Goal: Transaction & Acquisition: Purchase product/service

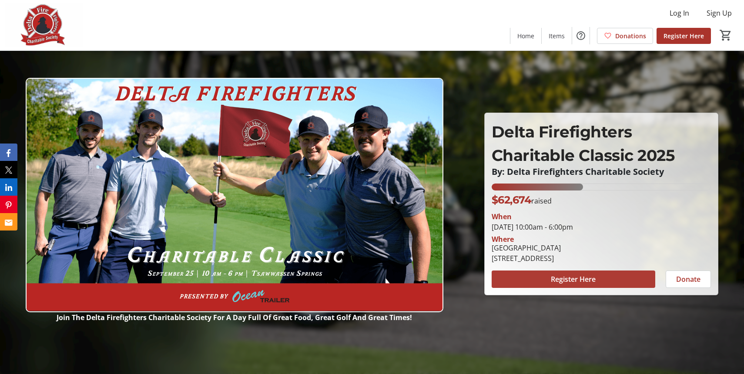
click at [502, 275] on span at bounding box center [573, 279] width 164 height 21
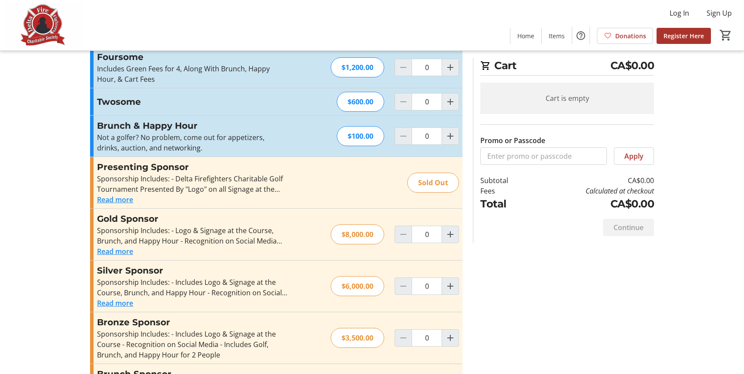
scroll to position [25, 0]
click at [120, 254] on button "Read more" at bounding box center [115, 252] width 36 height 10
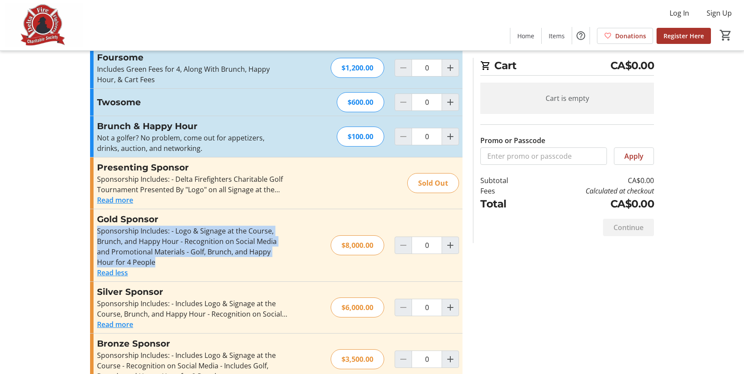
drag, startPoint x: 146, startPoint y: 263, endPoint x: 87, endPoint y: 234, distance: 65.9
click at [87, 233] on section "Promo or Passcode Apply Foursome Includes Green Fees for 4, Along With Brunch, …" at bounding box center [276, 350] width 383 height 607
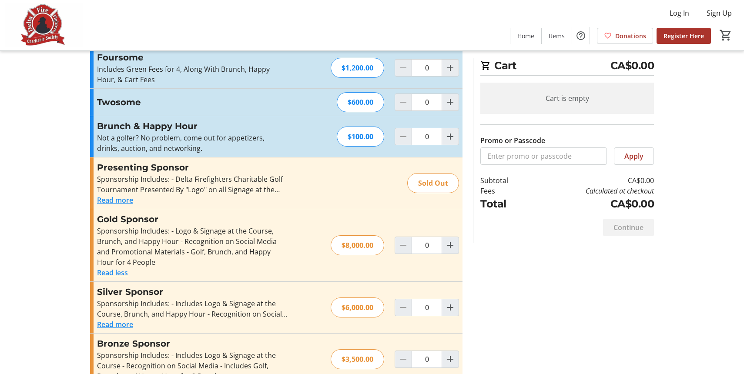
click at [281, 187] on div "Sponsorship Includes: - Delta Firefighters Charitable Golf Tournament Presented…" at bounding box center [192, 184] width 190 height 21
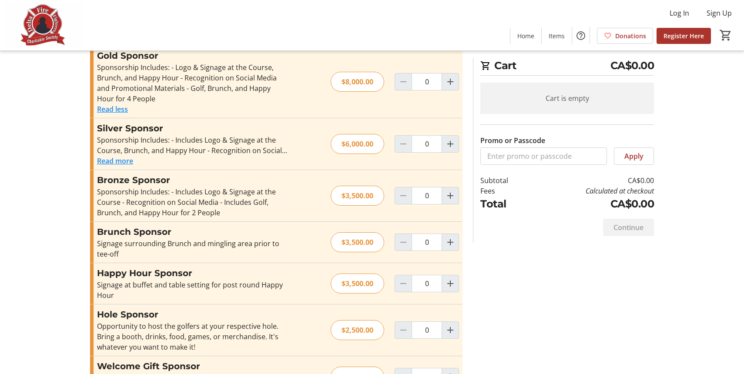
scroll to position [187, 0]
drag, startPoint x: 224, startPoint y: 212, endPoint x: 183, endPoint y: 212, distance: 40.9
click at [183, 212] on div "Sponsorship Includes: - Includes Logo & Signage at the Course - Recognition on …" at bounding box center [192, 202] width 190 height 31
click at [133, 162] on button "Read more" at bounding box center [115, 162] width 36 height 10
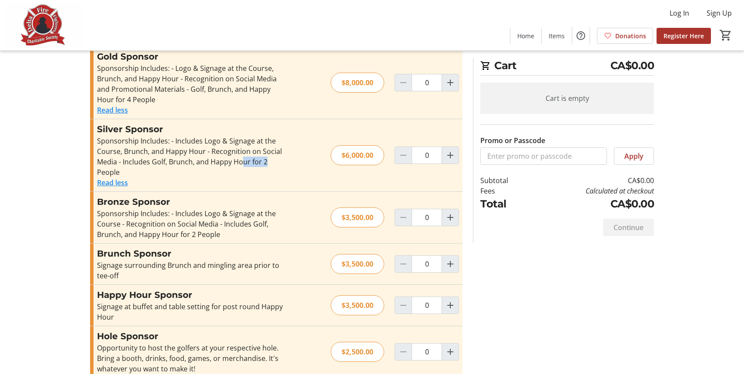
drag, startPoint x: 283, startPoint y: 159, endPoint x: 241, endPoint y: 158, distance: 41.8
click at [241, 159] on div "Silver Sponsor Sponsorship Includes: - Includes Logo & Signage at the Course, B…" at bounding box center [276, 155] width 372 height 72
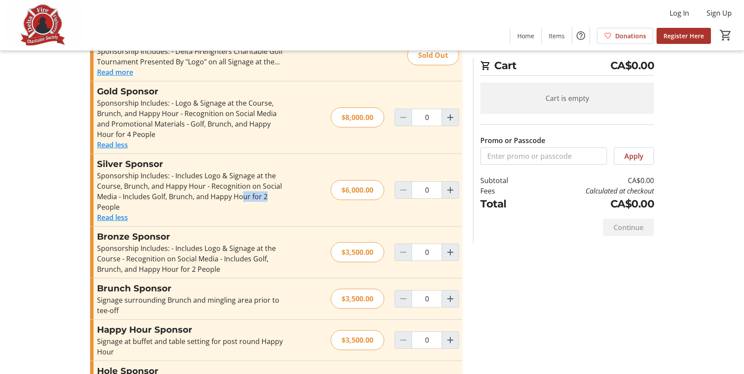
scroll to position [134, 0]
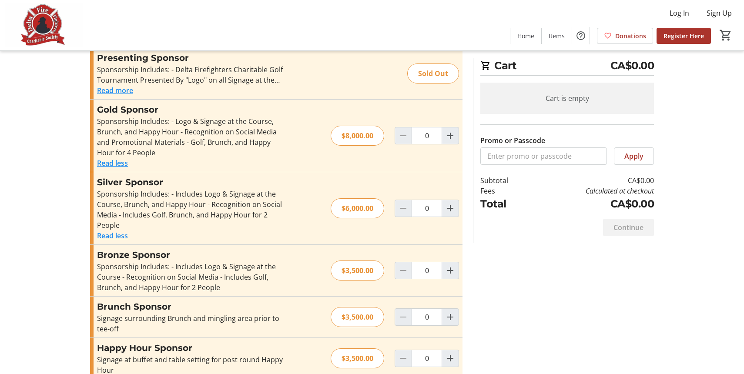
click at [194, 133] on div "Sponsorship Includes: - Logo & Signage at the Course, Brunch, and Happy Hour - …" at bounding box center [192, 137] width 190 height 42
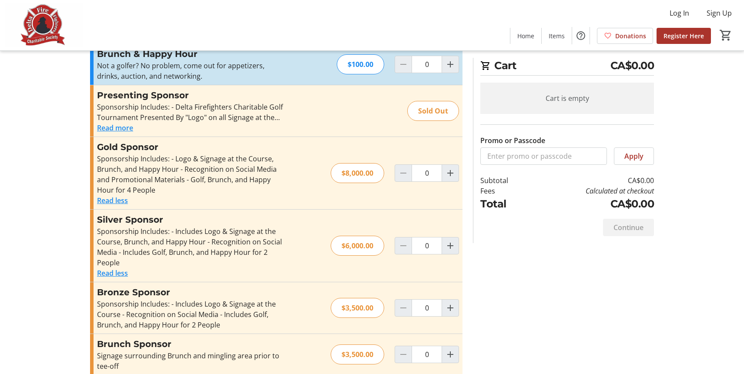
scroll to position [0, 0]
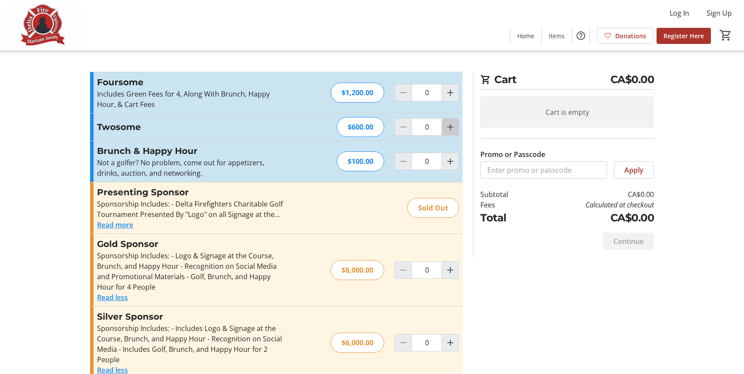
click at [447, 130] on mat-icon "Increment by one" at bounding box center [450, 127] width 10 height 10
type input "1"
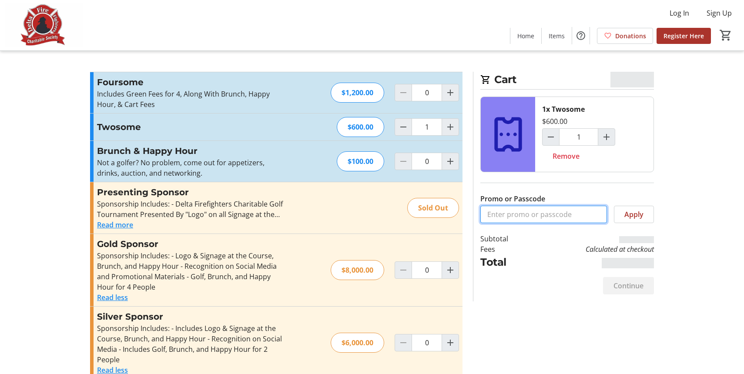
click at [506, 212] on input "Promo or Passcode" at bounding box center [543, 214] width 127 height 17
paste input "Unitech Construction Bronze 2025"
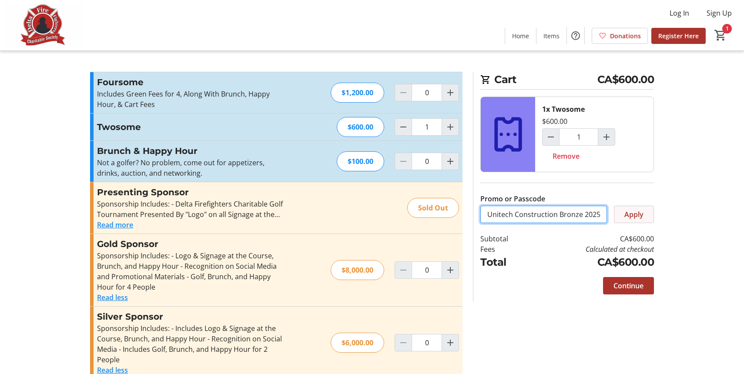
type input "Unitech Construction Bronze 2025"
click at [623, 217] on span at bounding box center [633, 214] width 39 height 21
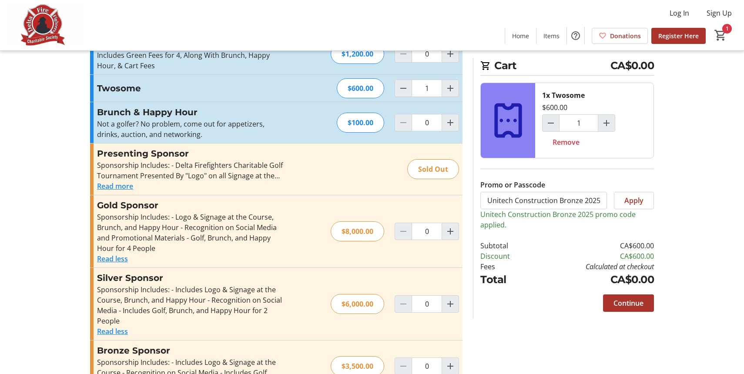
scroll to position [40, 0]
click at [635, 300] on span "Continue" at bounding box center [628, 303] width 30 height 10
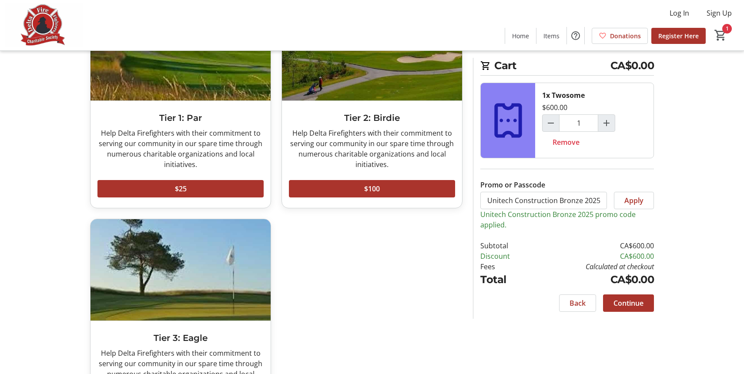
scroll to position [164, 0]
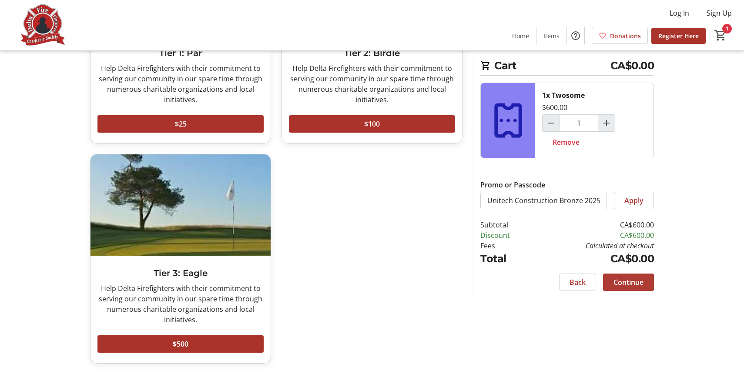
click at [629, 303] on div "Would you like to add a donation? Tier 1: Par Help Delta Firefighters with thei…" at bounding box center [372, 141] width 574 height 466
click at [621, 279] on span "Continue" at bounding box center [628, 282] width 30 height 10
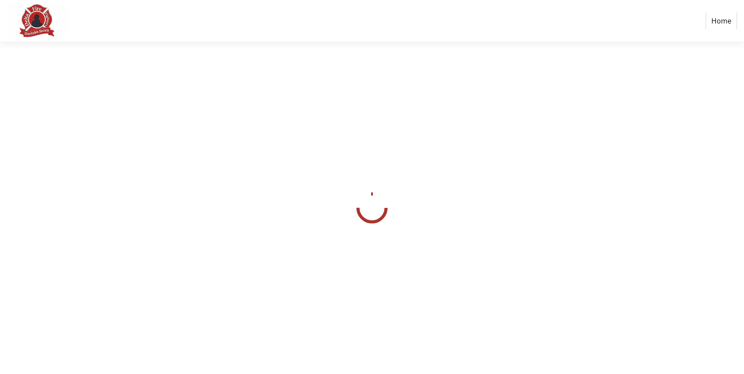
select select
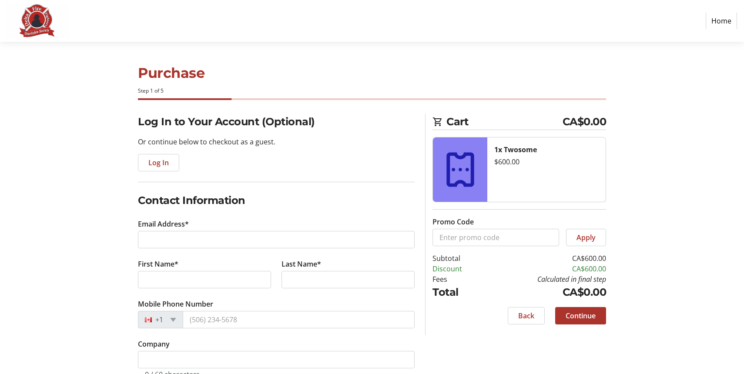
scroll to position [8, 0]
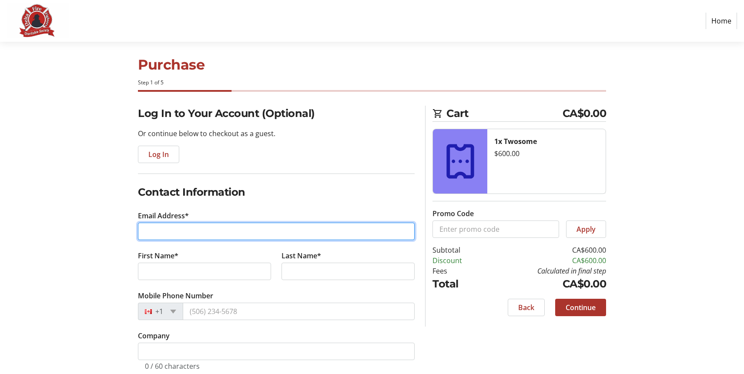
click at [158, 230] on input "Email Address*" at bounding box center [276, 231] width 277 height 17
paste input "[EMAIL_ADDRESS][DOMAIN_NAME]"
type input "[EMAIL_ADDRESS][DOMAIN_NAME]"
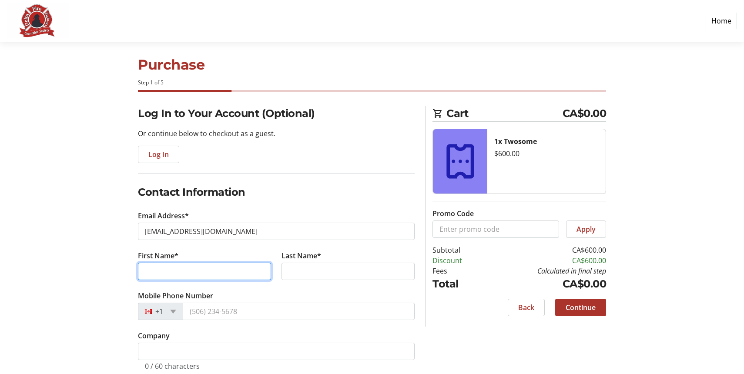
click at [184, 277] on input "First Name*" at bounding box center [204, 271] width 133 height 17
type input "[PERSON_NAME]"
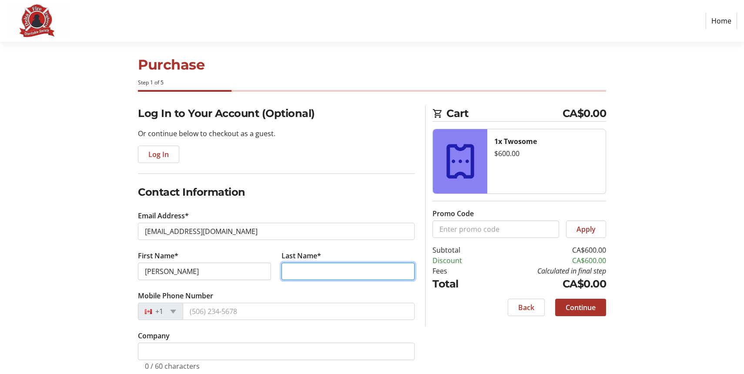
paste input "[PERSON_NAME]"
drag, startPoint x: 305, startPoint y: 273, endPoint x: 280, endPoint y: 273, distance: 24.4
click at [280, 273] on tr-form-field "Last Name* [PERSON_NAME]" at bounding box center [348, 270] width 144 height 40
type input "[PERSON_NAME]"
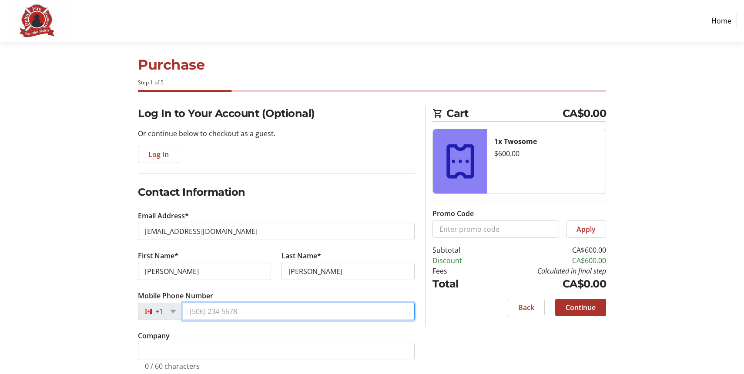
click at [284, 304] on input "Mobile Phone Number" at bounding box center [299, 311] width 232 height 17
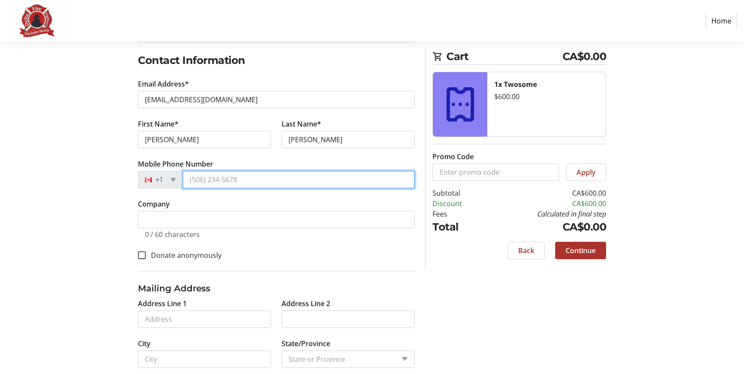
scroll to position [140, 0]
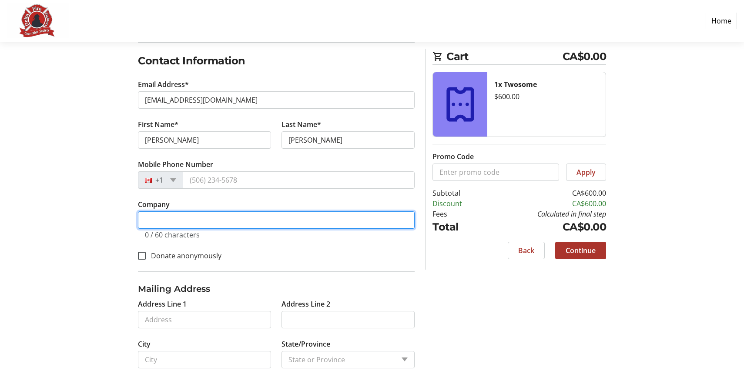
click at [233, 220] on input "Company" at bounding box center [276, 219] width 277 height 17
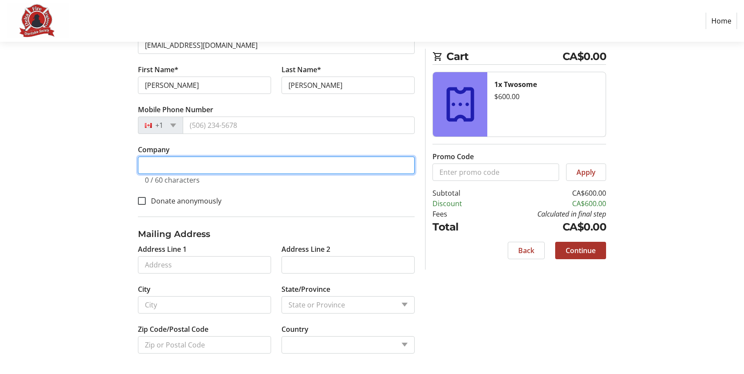
scroll to position [194, 0]
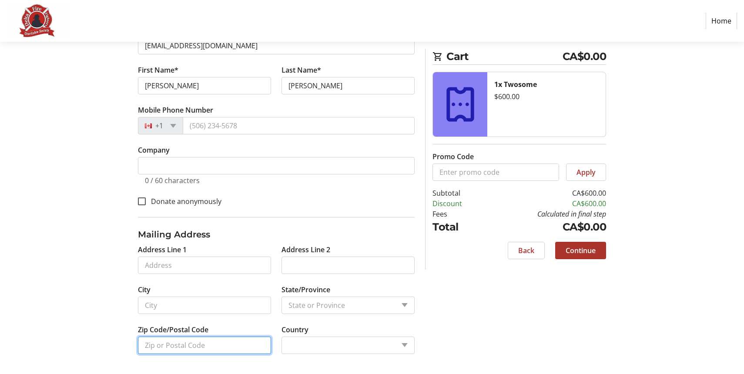
click at [248, 340] on input "Zip Code/Postal Code" at bounding box center [204, 345] width 133 height 17
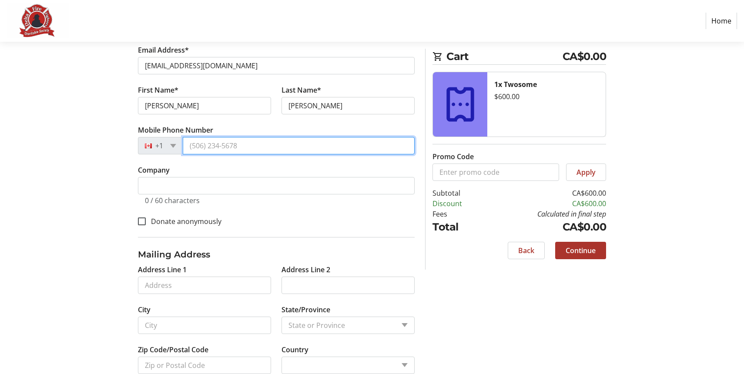
click at [232, 150] on input "Mobile Phone Number" at bounding box center [299, 145] width 232 height 17
paste input "[PHONE_NUMBER]"
type input "[PHONE_NUMBER]"
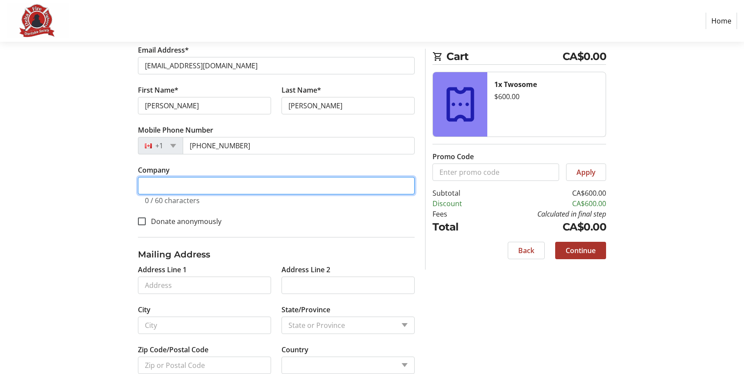
click at [231, 184] on input "Company" at bounding box center [276, 185] width 277 height 17
paste input "Unitech Construction Management Ltd."
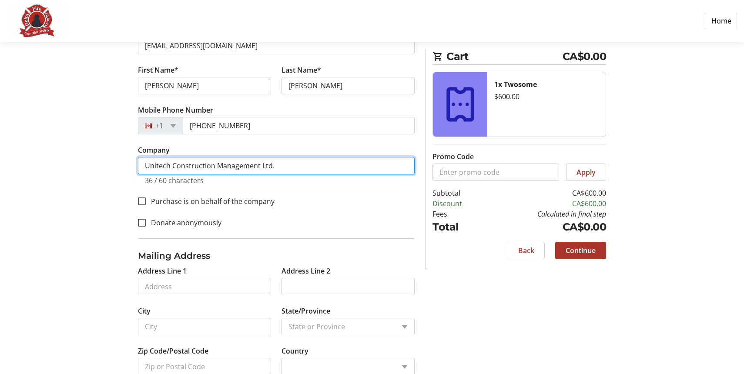
scroll to position [193, 0]
type input "Unitech Construction Management Ltd."
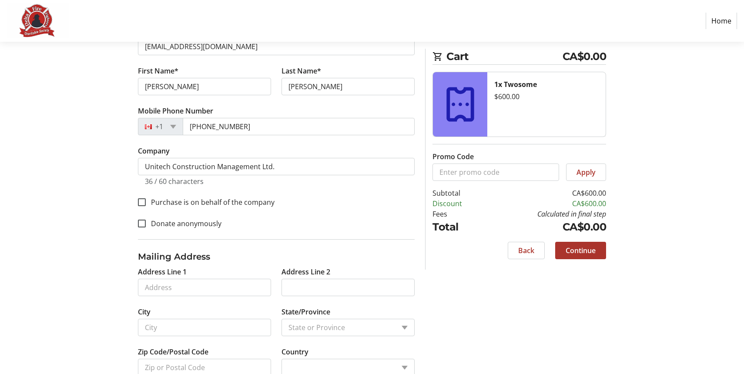
click at [249, 204] on label "Purchase is on behalf of the company" at bounding box center [210, 202] width 129 height 10
click at [146, 204] on input "Purchase is on behalf of the company" at bounding box center [142, 202] width 8 height 8
checkbox input "true"
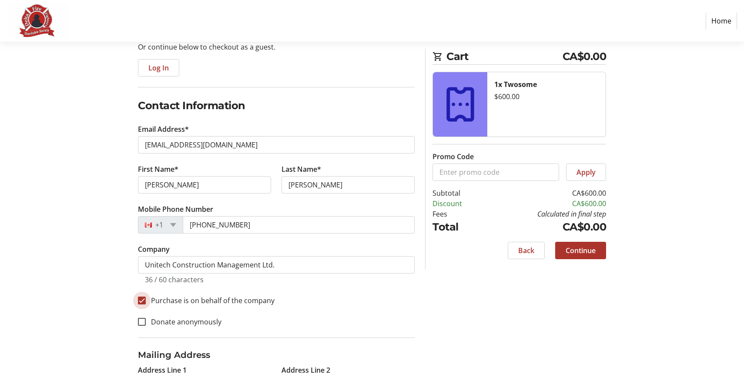
scroll to position [96, 0]
click at [595, 253] on button "Continue" at bounding box center [580, 250] width 51 height 17
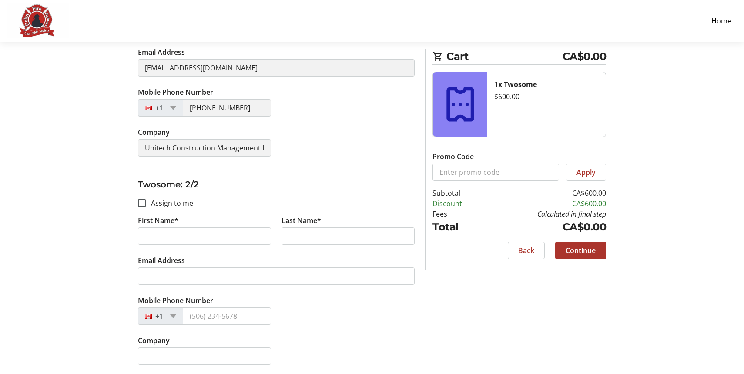
scroll to position [200, 0]
click at [170, 204] on label "Assign to me" at bounding box center [169, 202] width 47 height 10
click at [146, 204] on input "Assign to me" at bounding box center [142, 202] width 8 height 8
checkbox input "true"
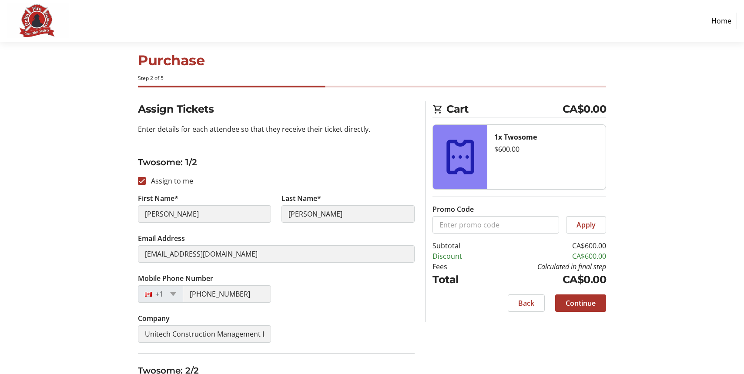
type input "[PERSON_NAME]"
type input "[EMAIL_ADDRESS][DOMAIN_NAME]"
type input "[PHONE_NUMBER]"
type input "Unitech Construction Management Ltd."
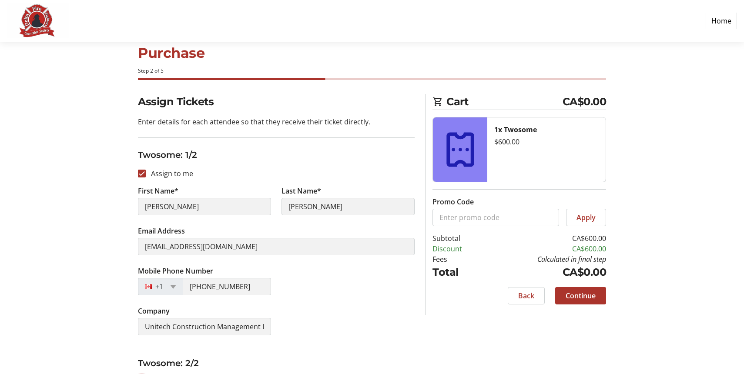
scroll to position [0, 0]
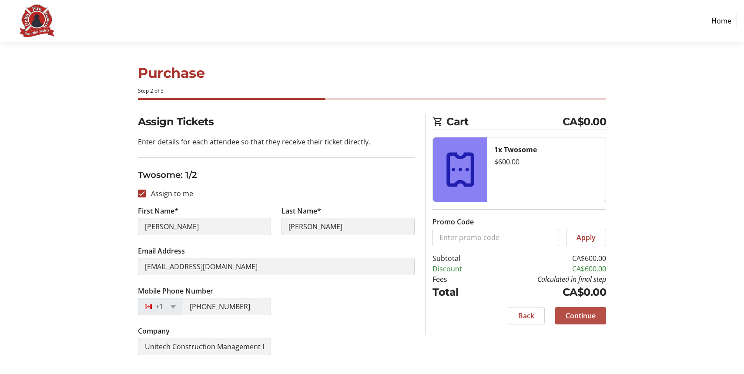
click at [594, 316] on span "Continue" at bounding box center [580, 315] width 30 height 10
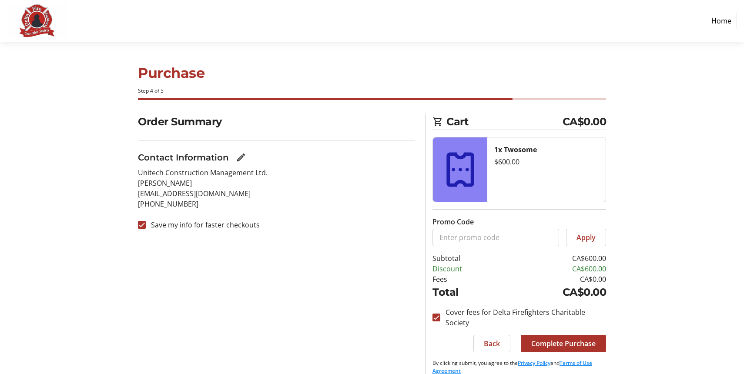
scroll to position [11, 0]
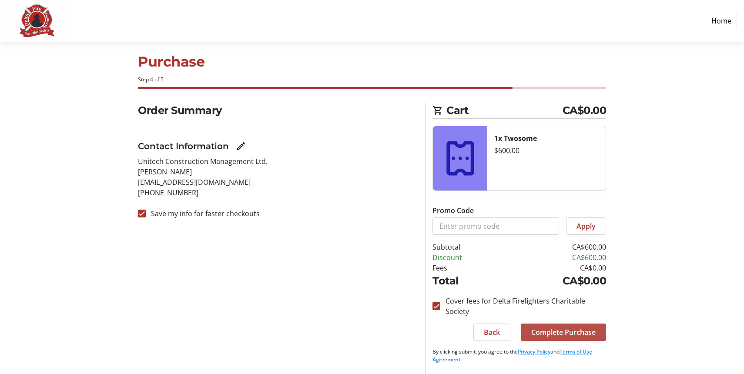
click at [586, 331] on span "Complete Purchase" at bounding box center [563, 332] width 64 height 10
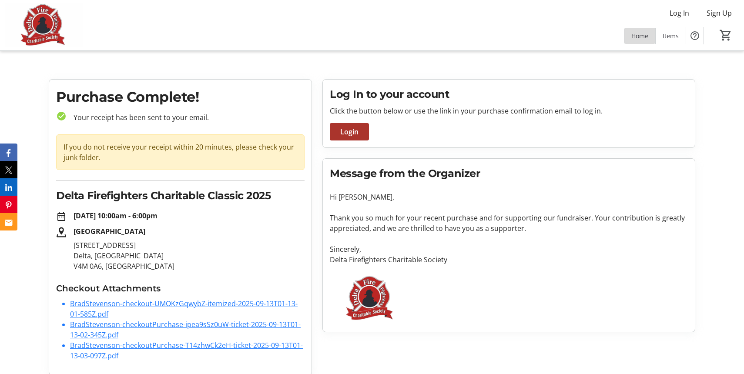
click at [637, 40] on span "Home" at bounding box center [639, 35] width 17 height 9
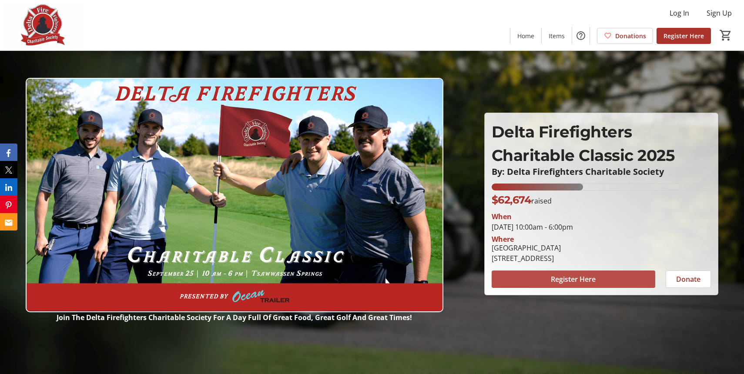
click at [589, 282] on span "Register Here" at bounding box center [573, 279] width 45 height 10
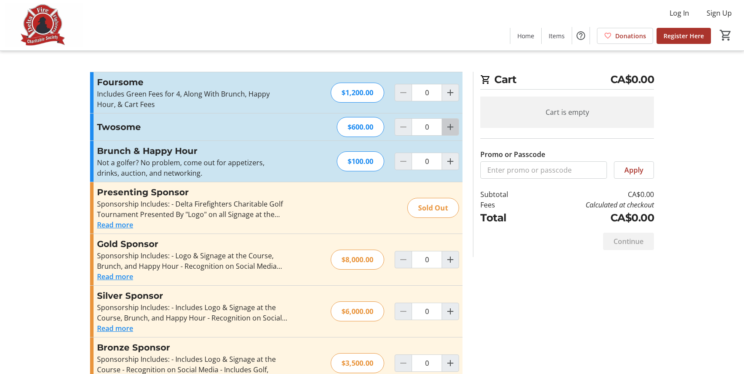
click at [447, 132] on span "Increment by one" at bounding box center [450, 127] width 17 height 17
type input "1"
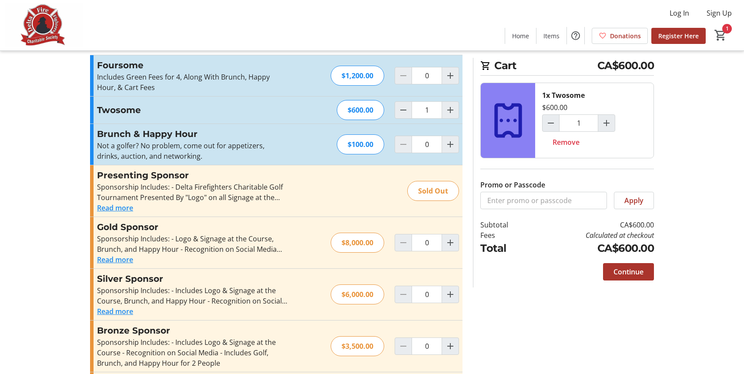
scroll to position [16, 0]
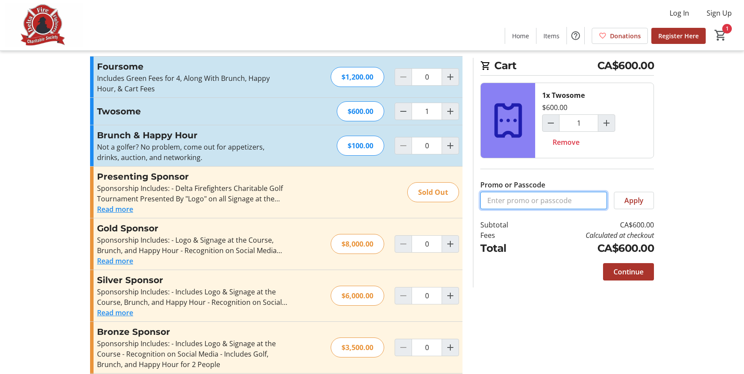
click at [559, 204] on input "Promo or Passcode" at bounding box center [543, 200] width 127 height 17
paste input "lenbotkingolf2025"
type input "lenbotkingolf2025"
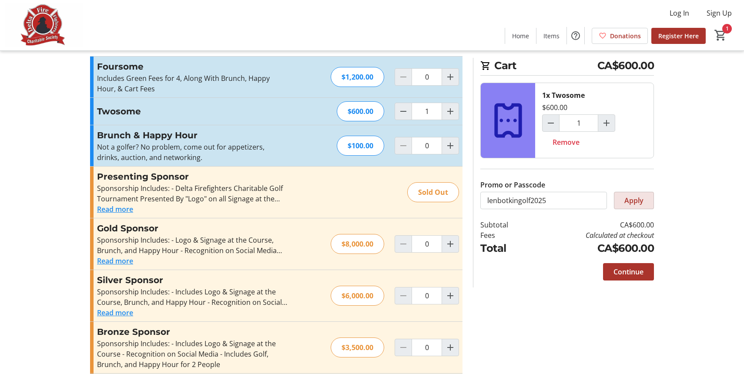
click at [631, 203] on span "Apply" at bounding box center [633, 200] width 19 height 10
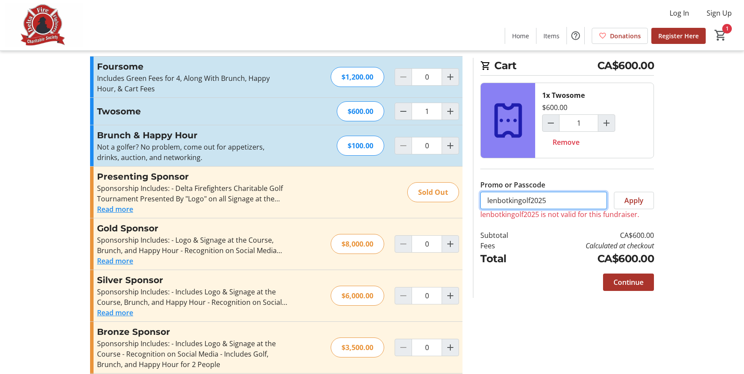
click at [559, 196] on input "lenbotkingolf2025" at bounding box center [543, 200] width 127 height 17
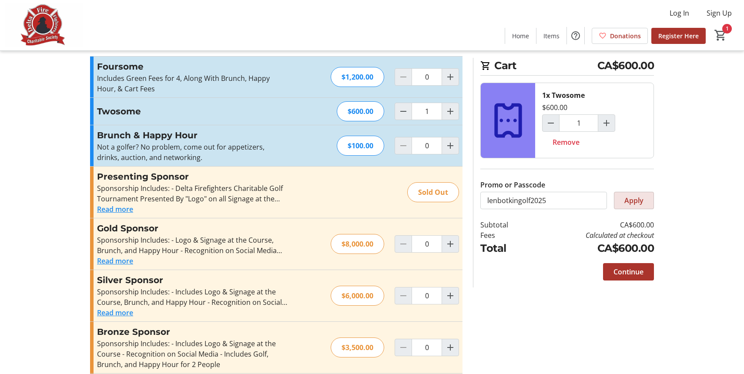
click at [632, 200] on span "Apply" at bounding box center [633, 200] width 19 height 10
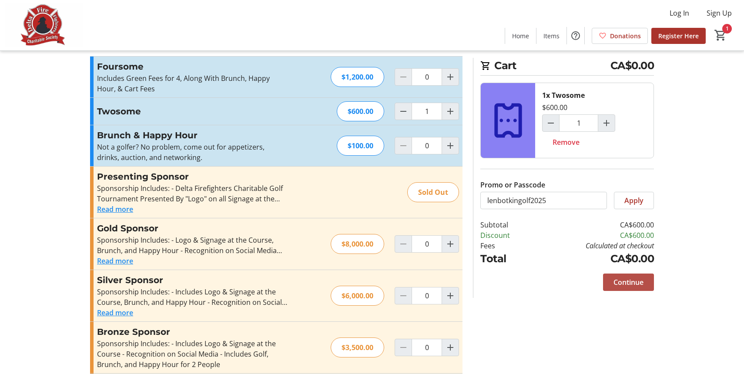
click at [634, 280] on span "Continue" at bounding box center [628, 282] width 30 height 10
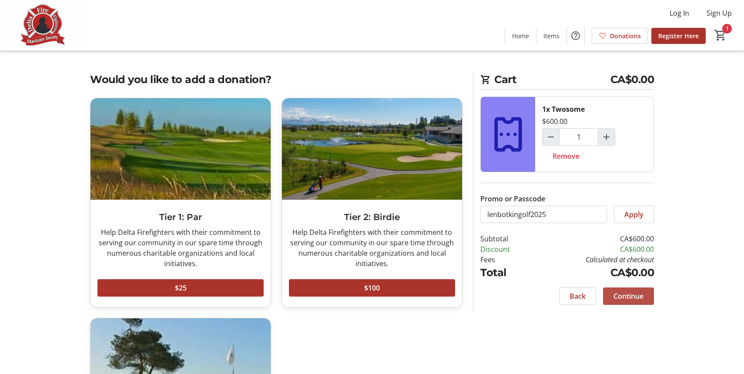
click at [628, 294] on span "Continue" at bounding box center [628, 296] width 30 height 10
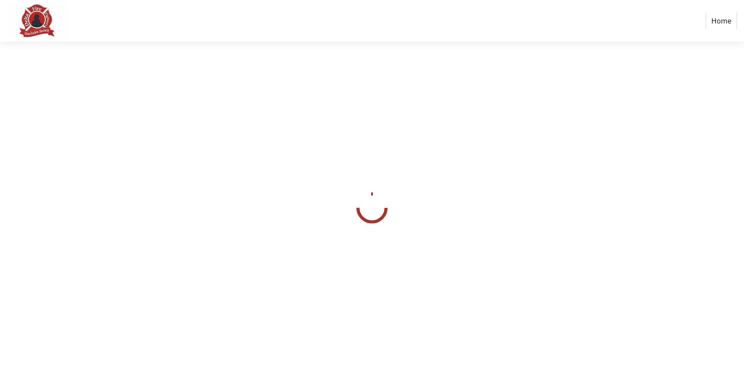
select select
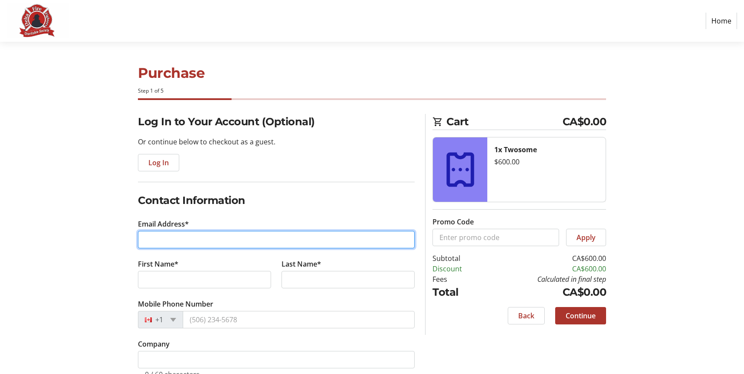
click at [224, 236] on input "Email Address*" at bounding box center [276, 239] width 277 height 17
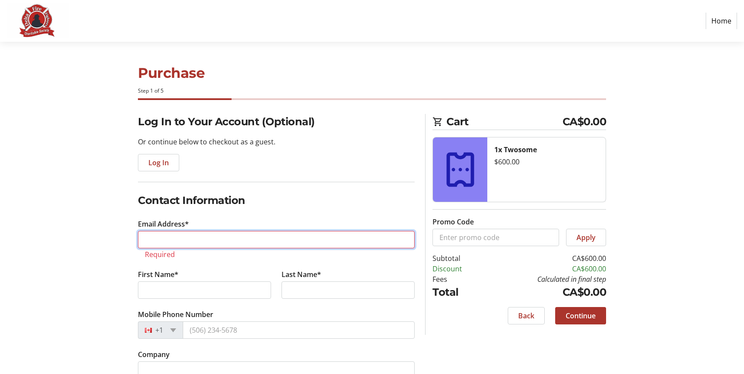
paste input "[PERSON_NAME][EMAIL_ADDRESS][DOMAIN_NAME]"
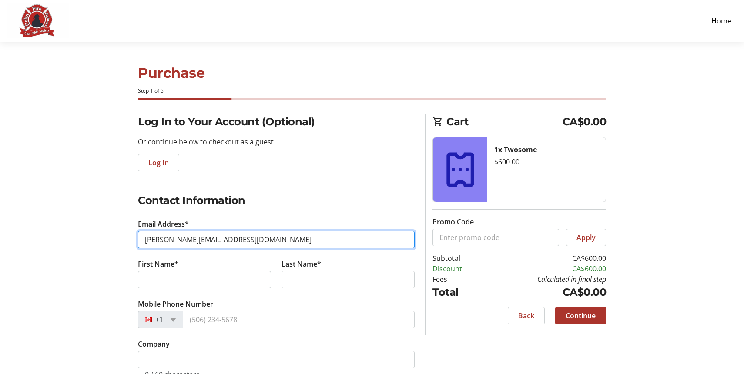
type input "[PERSON_NAME][EMAIL_ADDRESS][DOMAIN_NAME]"
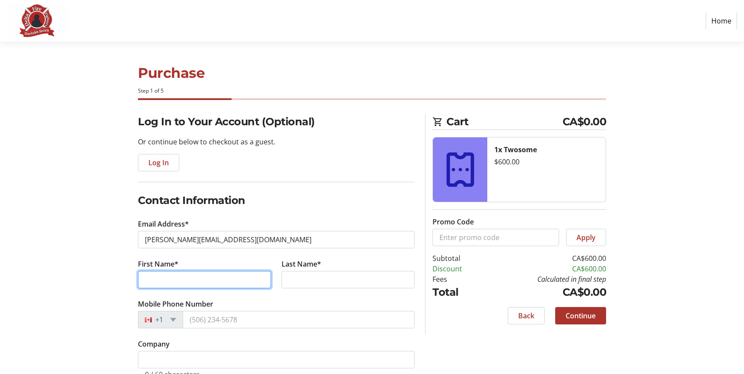
click at [225, 279] on input "First Name*" at bounding box center [204, 279] width 133 height 17
type input "V"
type input "[PERSON_NAME]"
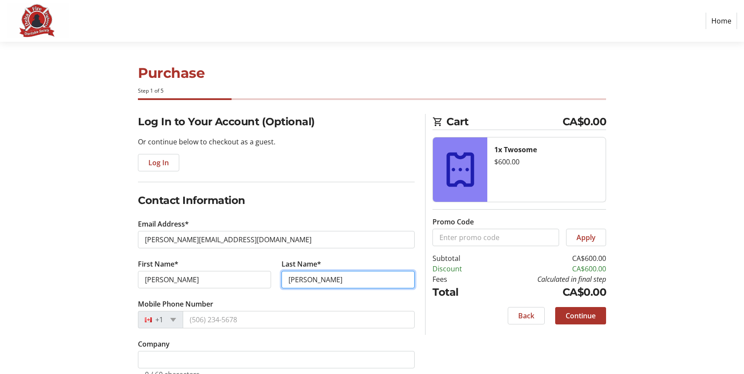
type input "[PERSON_NAME]"
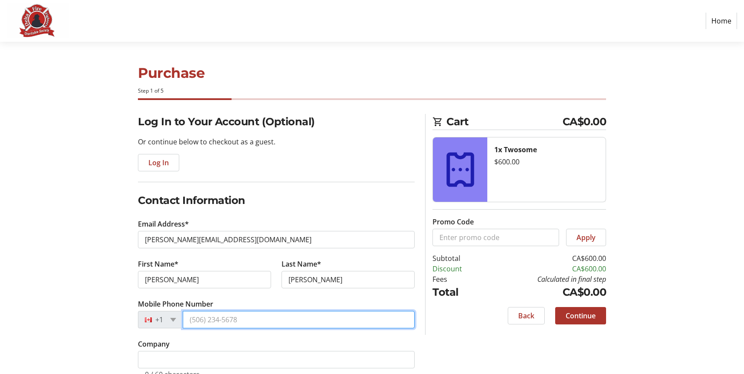
click at [308, 315] on input "Mobile Phone Number" at bounding box center [299, 319] width 232 height 17
paste input "[PHONE_NUMBER]"
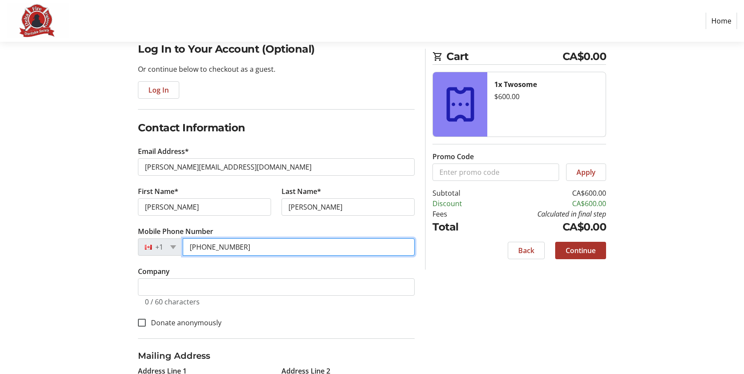
scroll to position [74, 0]
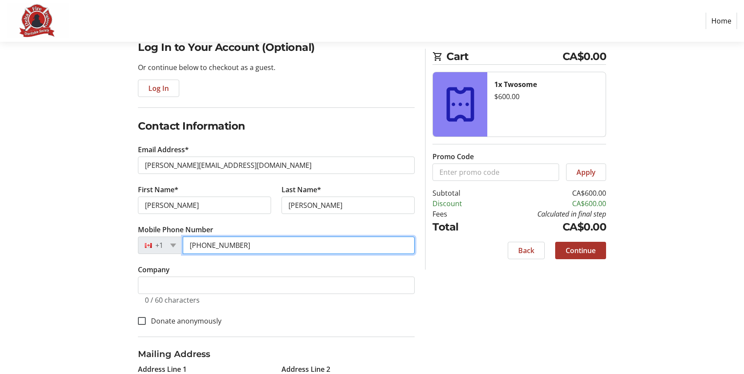
type input "[PHONE_NUMBER]"
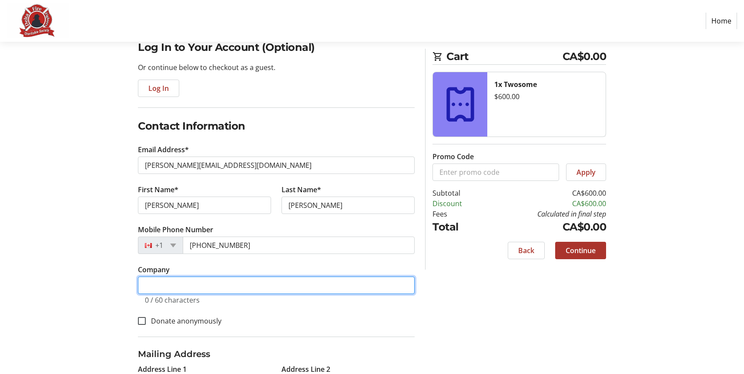
click at [215, 287] on input "Company" at bounding box center [276, 285] width 277 height 17
paste input "[PERSON_NAME] Trucking Ltd"
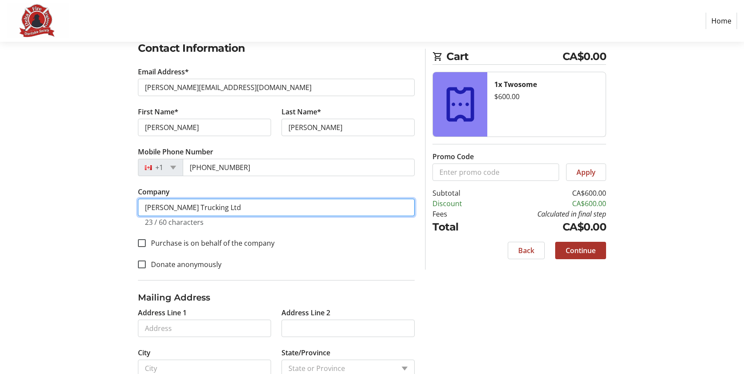
type input "[PERSON_NAME] Trucking Ltd"
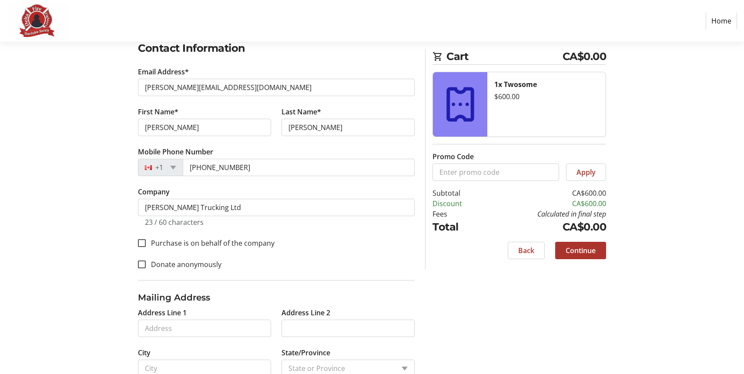
click at [254, 239] on label "Purchase is on behalf of the company" at bounding box center [210, 243] width 129 height 10
click at [146, 239] on input "Purchase is on behalf of the company" at bounding box center [142, 243] width 8 height 8
checkbox input "true"
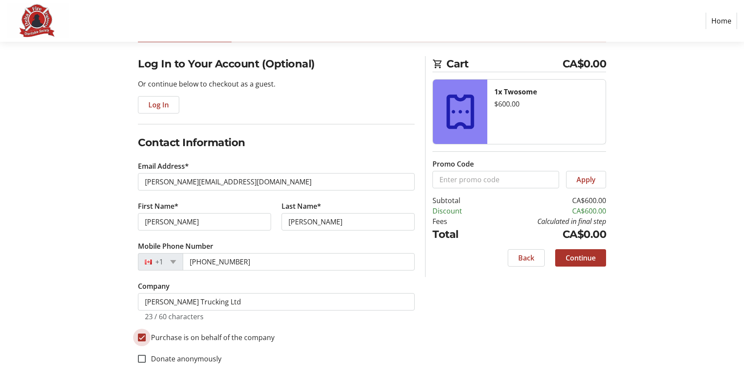
scroll to position [216, 0]
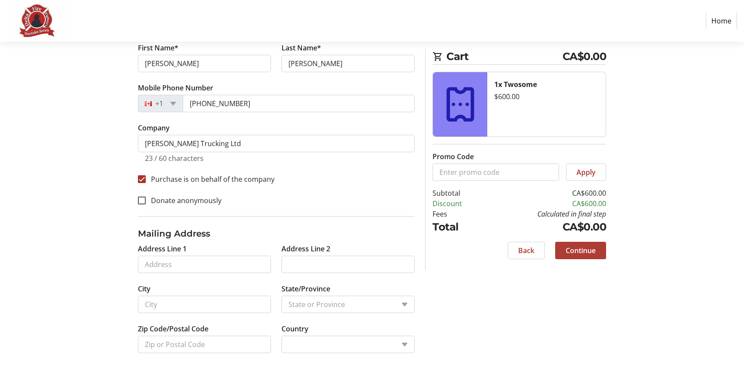
click at [586, 251] on span "Continue" at bounding box center [580, 250] width 30 height 10
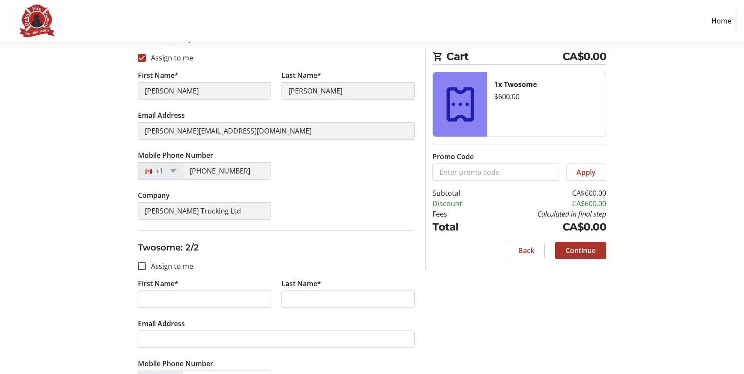
scroll to position [200, 0]
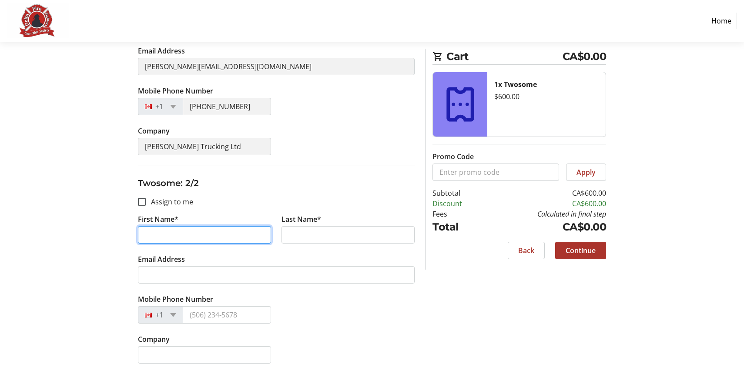
click at [231, 238] on input "First Name*" at bounding box center [204, 234] width 133 height 17
paste input "[PERSON_NAME]"
drag, startPoint x: 247, startPoint y: 234, endPoint x: 163, endPoint y: 234, distance: 84.4
click at [163, 234] on input "[PERSON_NAME]" at bounding box center [204, 234] width 133 height 17
type input "[PERSON_NAME]"
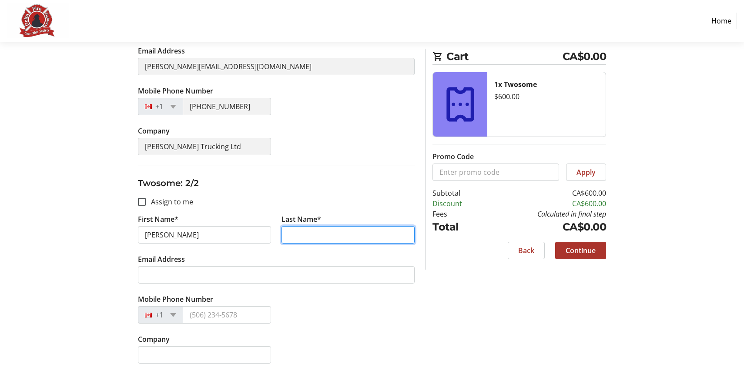
click at [310, 230] on input "Last Name*" at bounding box center [347, 234] width 133 height 17
paste input "sockting"
type input "sockting"
click at [191, 246] on tr-form-field "First Name* [PERSON_NAME]" at bounding box center [205, 234] width 144 height 40
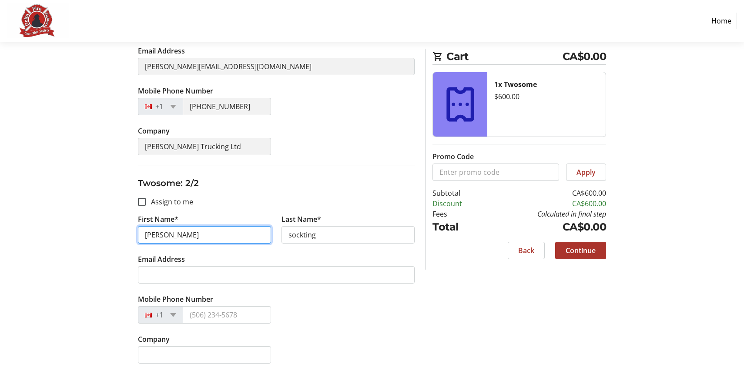
click at [193, 238] on input "[PERSON_NAME]" at bounding box center [204, 234] width 133 height 17
type input "[PERSON_NAME]"
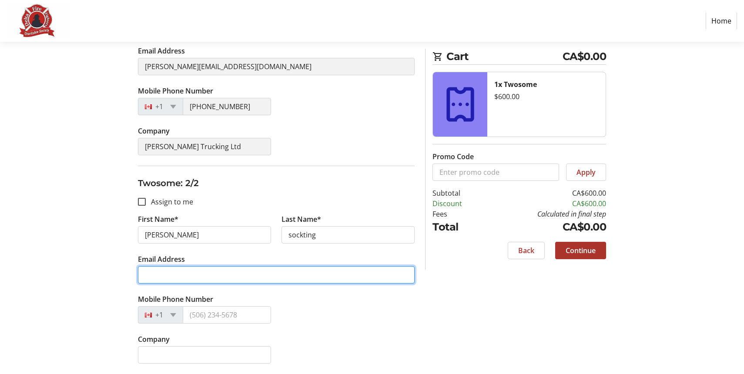
click at [297, 267] on input "Email Address" at bounding box center [276, 274] width 277 height 17
paste input "[PERSON_NAME][EMAIL_ADDRESS][DOMAIN_NAME]"
type input "[PERSON_NAME][EMAIL_ADDRESS][DOMAIN_NAME]"
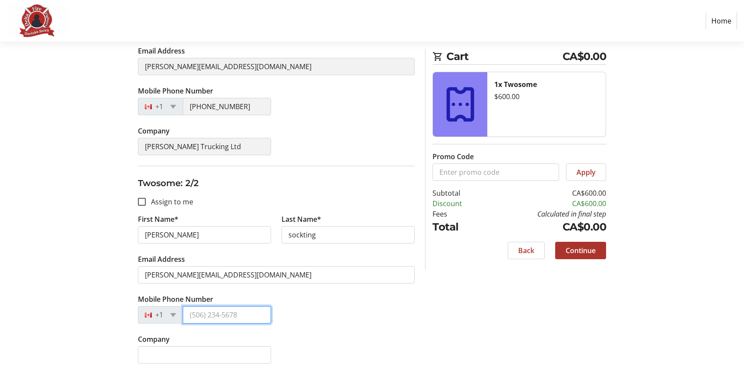
click at [223, 316] on input "Mobile Phone Number" at bounding box center [227, 314] width 88 height 17
paste input "[PHONE_NUMBER]"
type input "[PHONE_NUMBER]"
click at [364, 307] on div "Mobile Phone Number [PHONE_NUMBER]" at bounding box center [276, 314] width 287 height 40
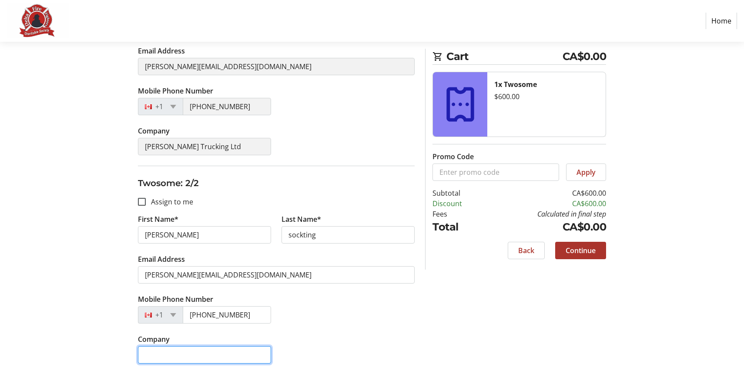
click at [152, 349] on input "Company" at bounding box center [204, 354] width 133 height 17
paste input "[PERSON_NAME] Trucking Ltd"
type input "[PERSON_NAME] Trucking Ltd"
click at [359, 294] on div "Mobile Phone Number [PHONE_NUMBER]" at bounding box center [276, 314] width 287 height 40
click at [574, 247] on span "Continue" at bounding box center [580, 250] width 30 height 10
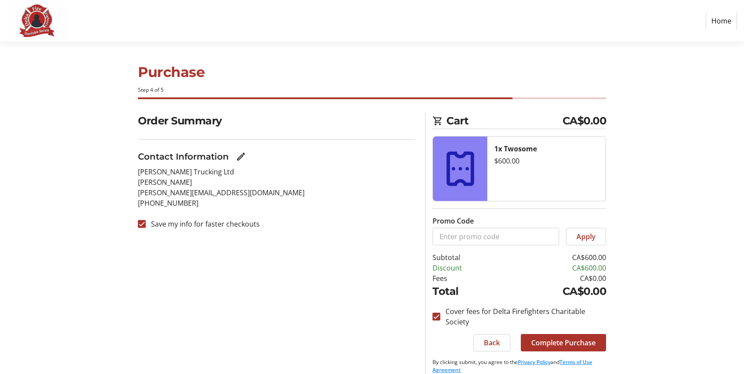
scroll to position [11, 0]
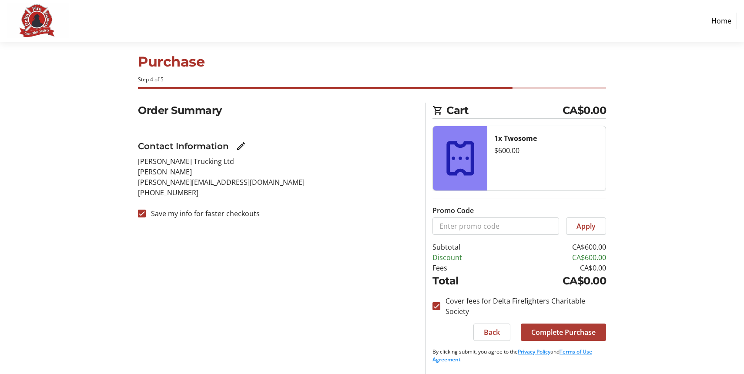
click at [565, 331] on span "Complete Purchase" at bounding box center [563, 332] width 64 height 10
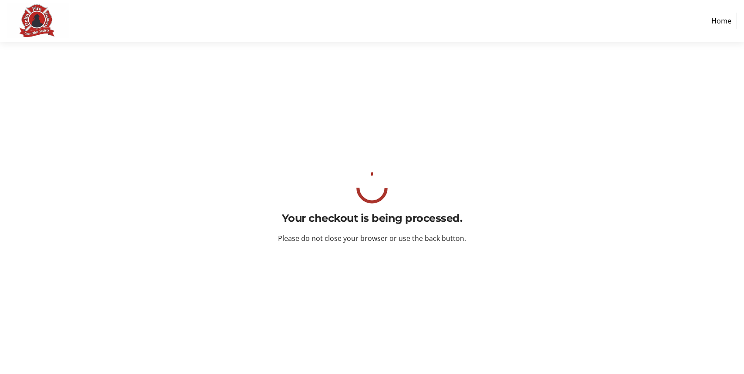
scroll to position [0, 0]
